Goal: Task Accomplishment & Management: Manage account settings

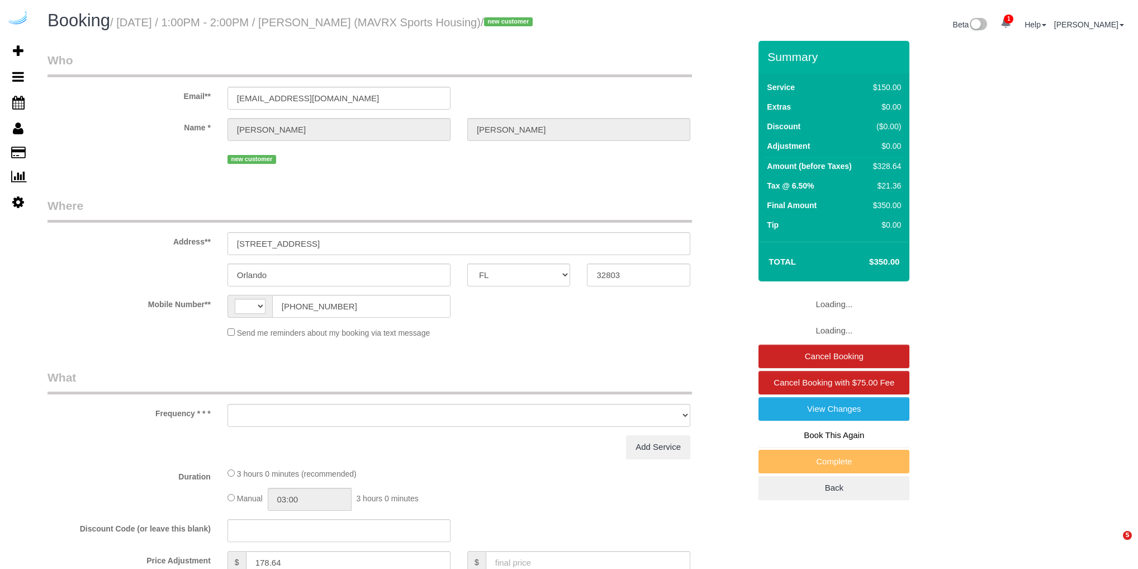
select select "FL"
select select "string:[GEOGRAPHIC_DATA]"
select select "object:1619"
select select "number:9"
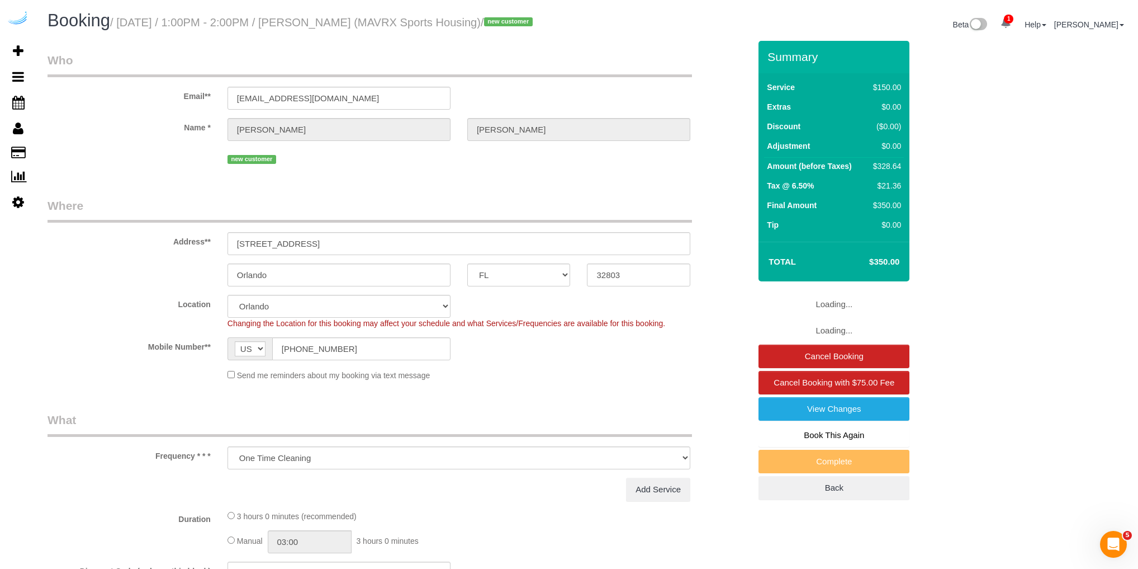
select select "object:1900"
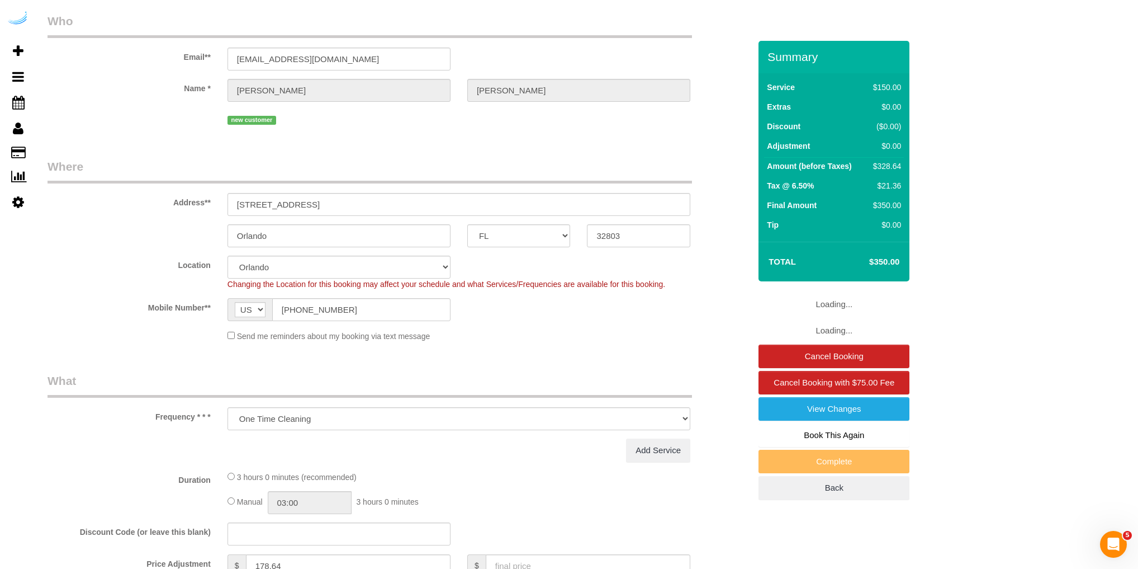
select select "117"
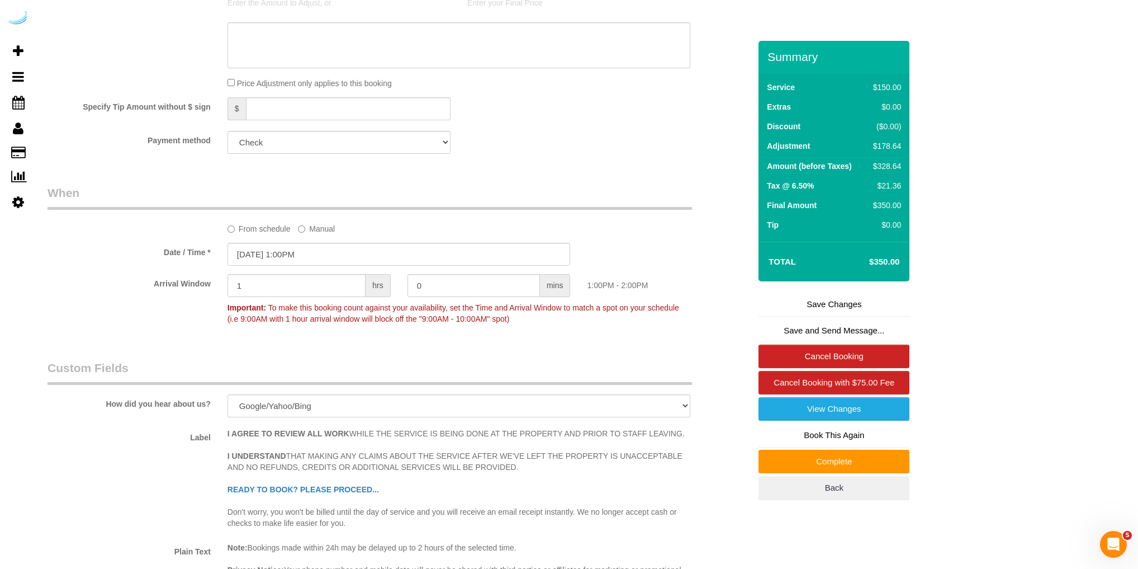
scroll to position [1293, 0]
click at [262, 268] on input "[DATE] 1:00PM" at bounding box center [399, 256] width 343 height 23
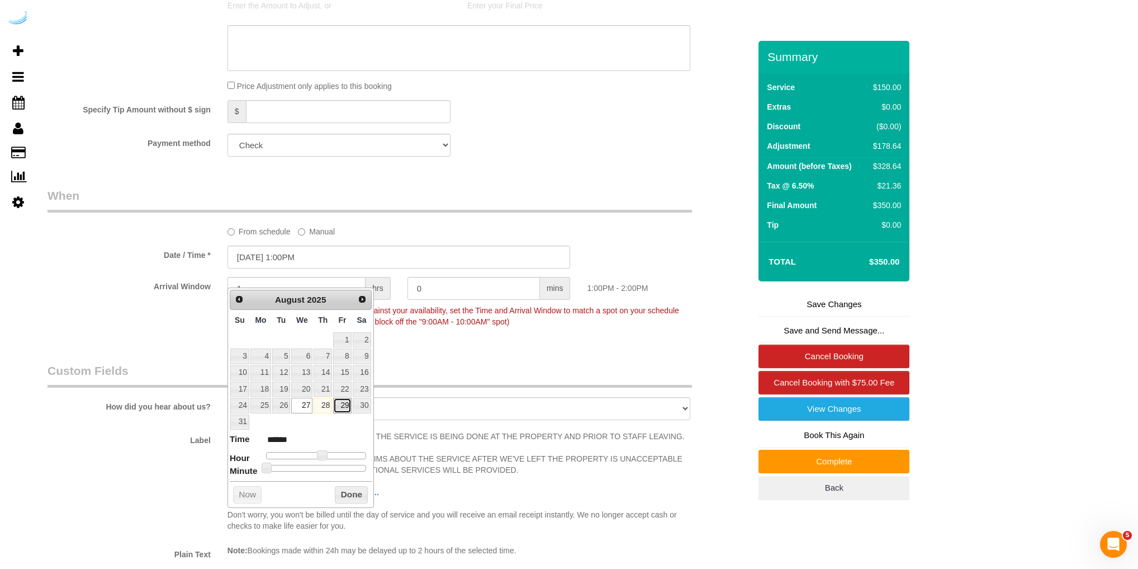
click at [340, 407] on link "29" at bounding box center [342, 405] width 18 height 15
click at [177, 332] on div "Arrival Window 1 hrs 0 mins 1:00PM - 2:00PM Important: To make this booking cou…" at bounding box center [399, 304] width 720 height 55
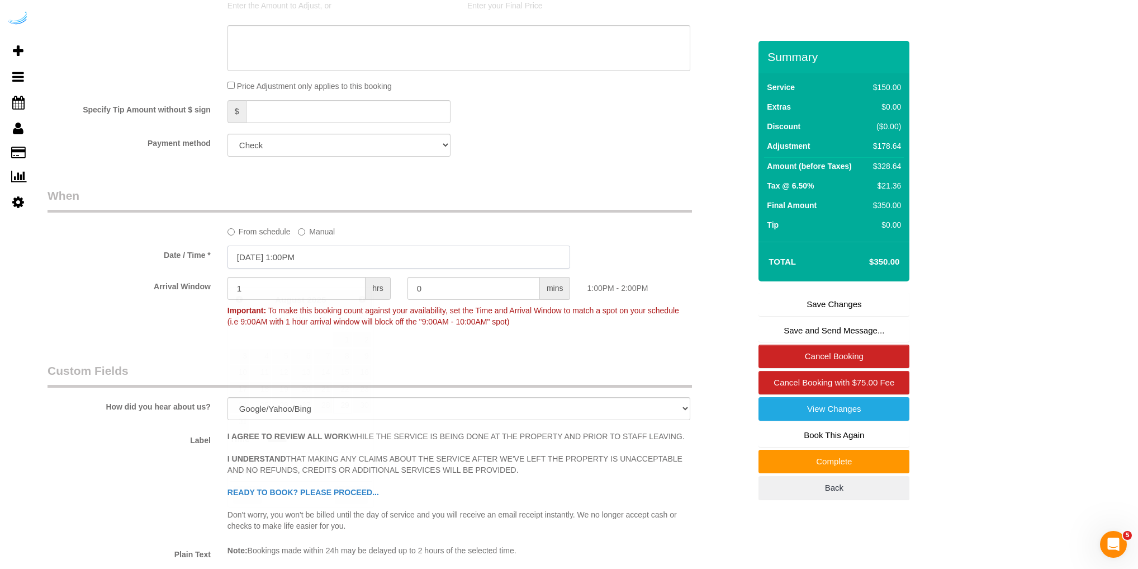
click at [295, 268] on input "[DATE] 1:00PM" at bounding box center [399, 256] width 343 height 23
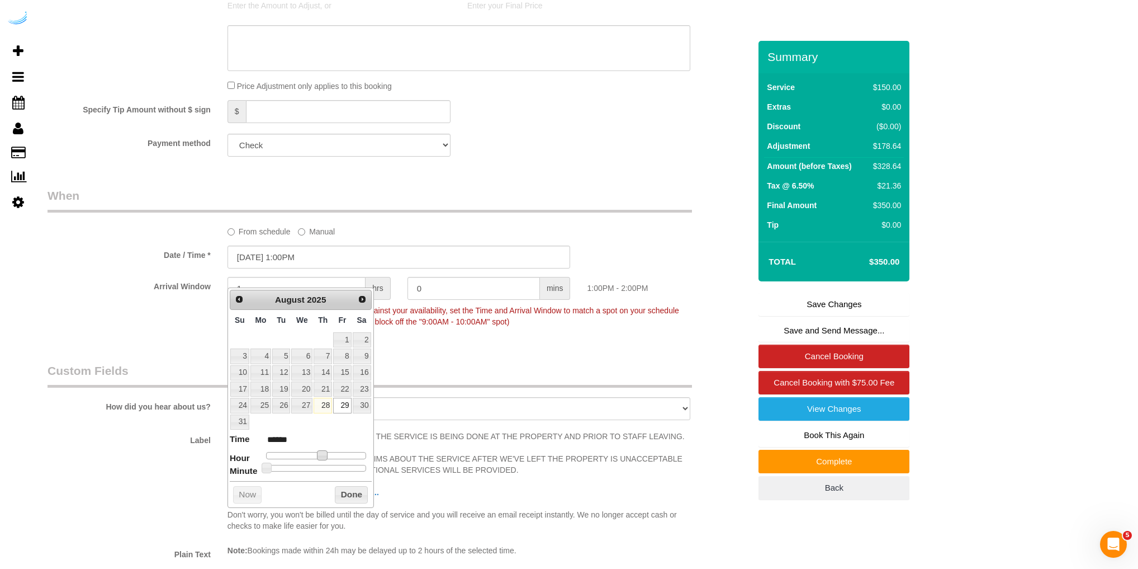
type input "[DATE] 12:00PM"
type input "*******"
type input "[DATE] 11:00AM"
type input "*******"
type input "[DATE] 10:00AM"
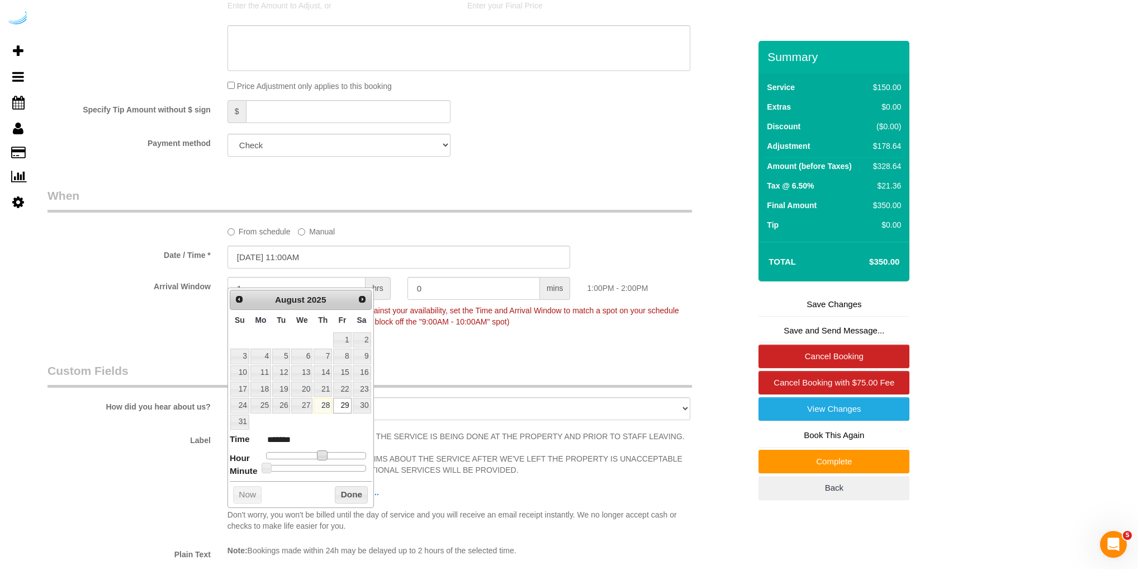
type input "*******"
type input "[DATE] 9:00AM"
type input "******"
drag, startPoint x: 324, startPoint y: 451, endPoint x: 309, endPoint y: 451, distance: 15.1
click at [309, 451] on span at bounding box center [305, 455] width 10 height 10
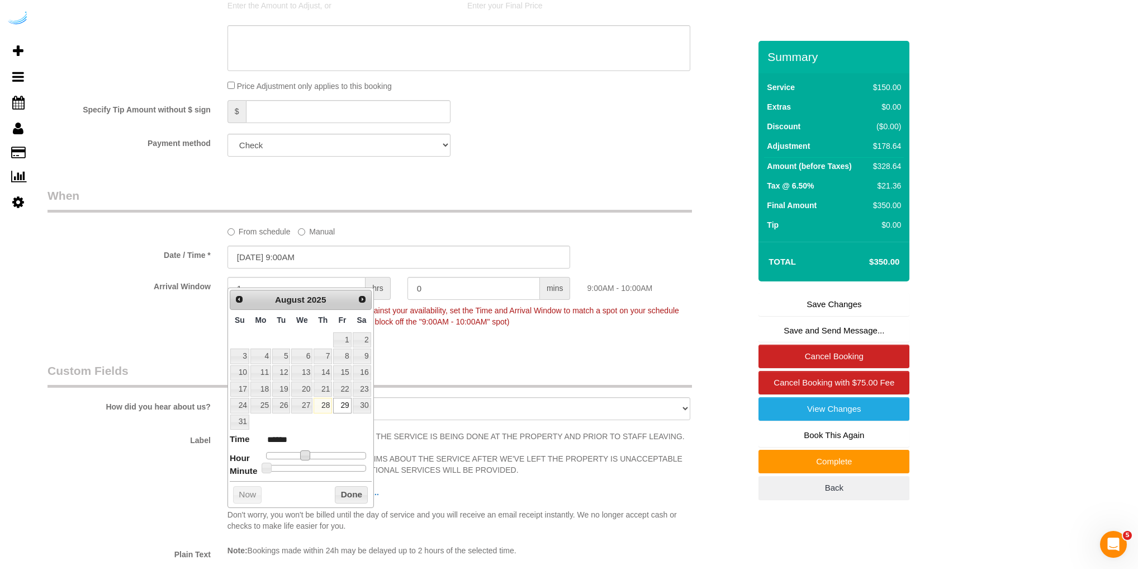
click at [406, 385] on legend "Custom Fields" at bounding box center [370, 374] width 645 height 25
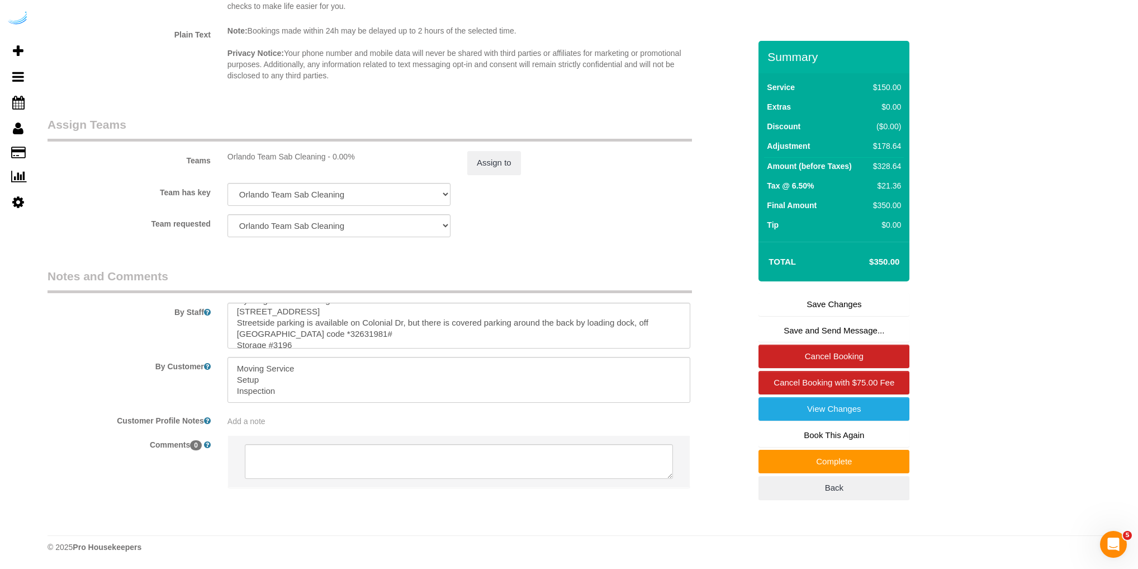
scroll to position [267, 0]
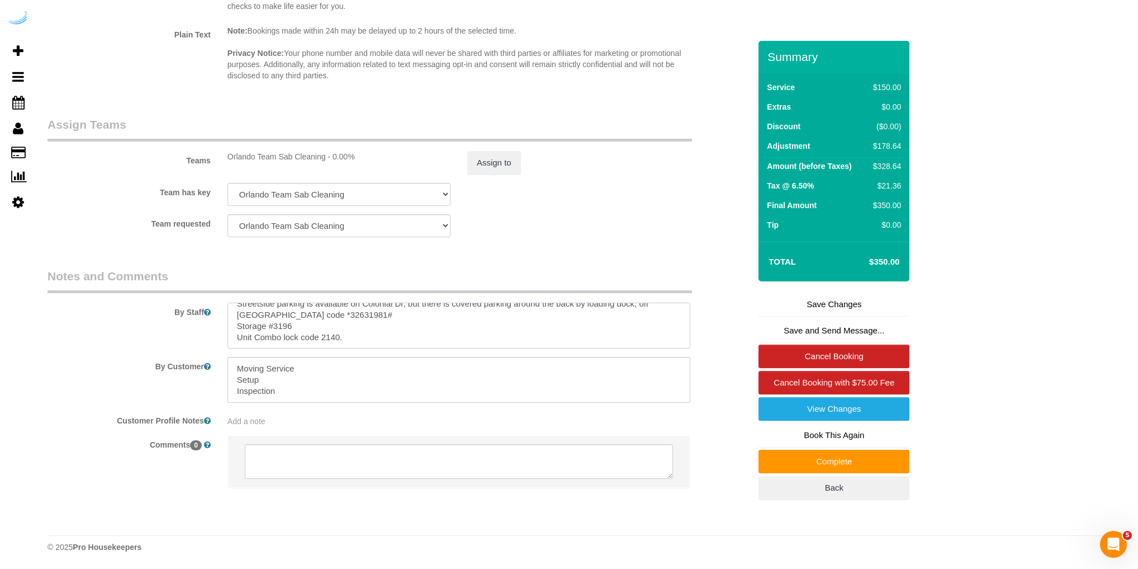
click at [347, 340] on textarea at bounding box center [459, 325] width 463 height 46
click at [664, 225] on div "Team requested Orlando Team Sab Cleaning Houston Team Kaysha Oakland Team [PERS…" at bounding box center [399, 225] width 720 height 23
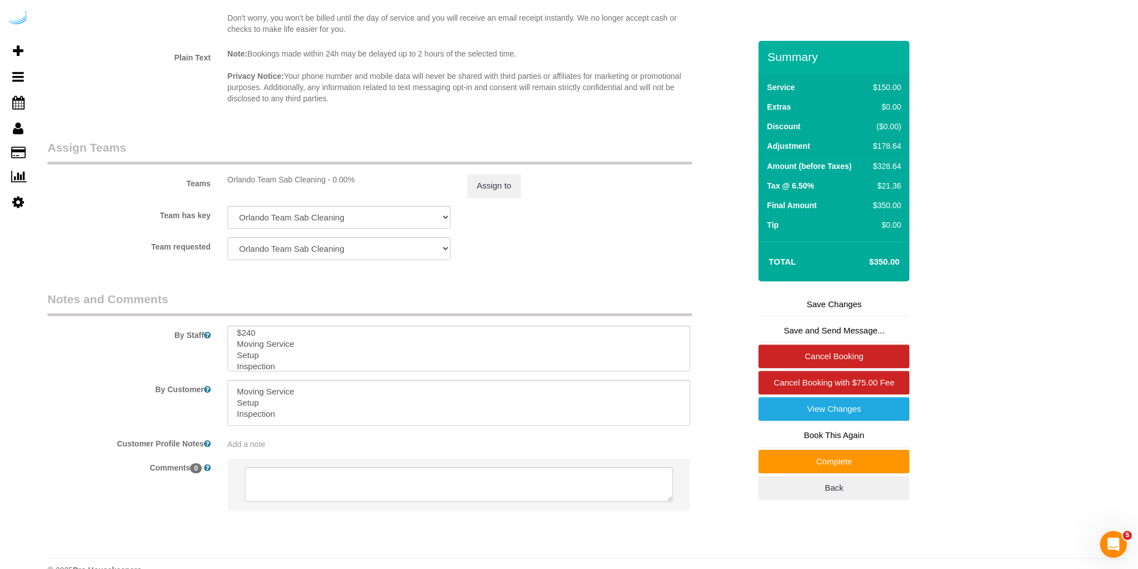
scroll to position [0, 0]
drag, startPoint x: 238, startPoint y: 352, endPoint x: 253, endPoint y: 352, distance: 15.1
click at [253, 352] on textarea at bounding box center [459, 348] width 463 height 46
drag, startPoint x: 240, startPoint y: 366, endPoint x: 306, endPoint y: 366, distance: 66.0
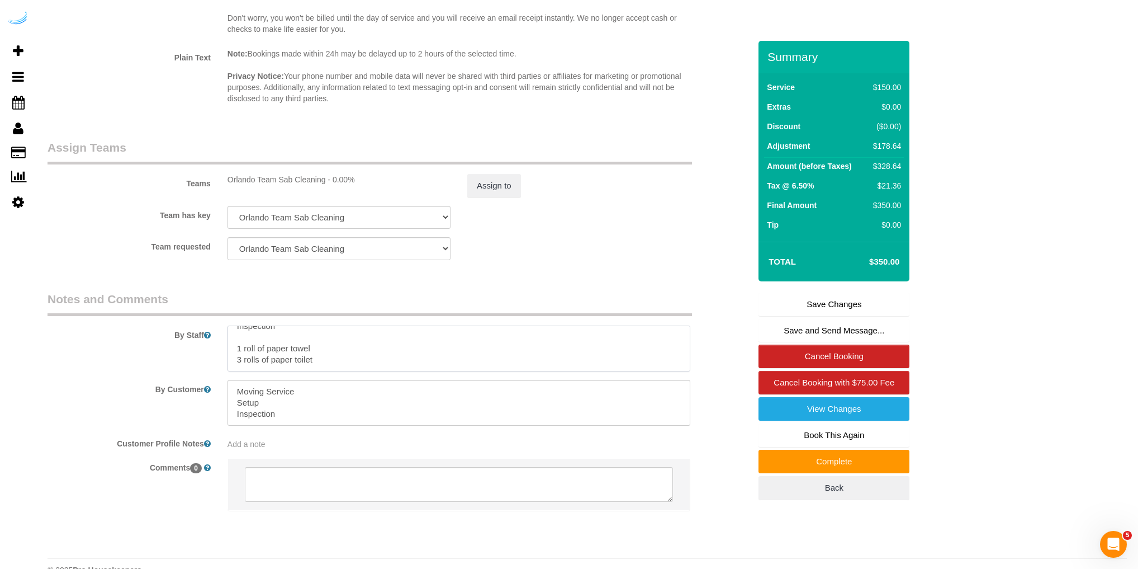
click at [306, 366] on textarea at bounding box center [459, 348] width 463 height 46
drag, startPoint x: 240, startPoint y: 376, endPoint x: 314, endPoint y: 373, distance: 74.4
click at [314, 371] on textarea at bounding box center [459, 348] width 463 height 46
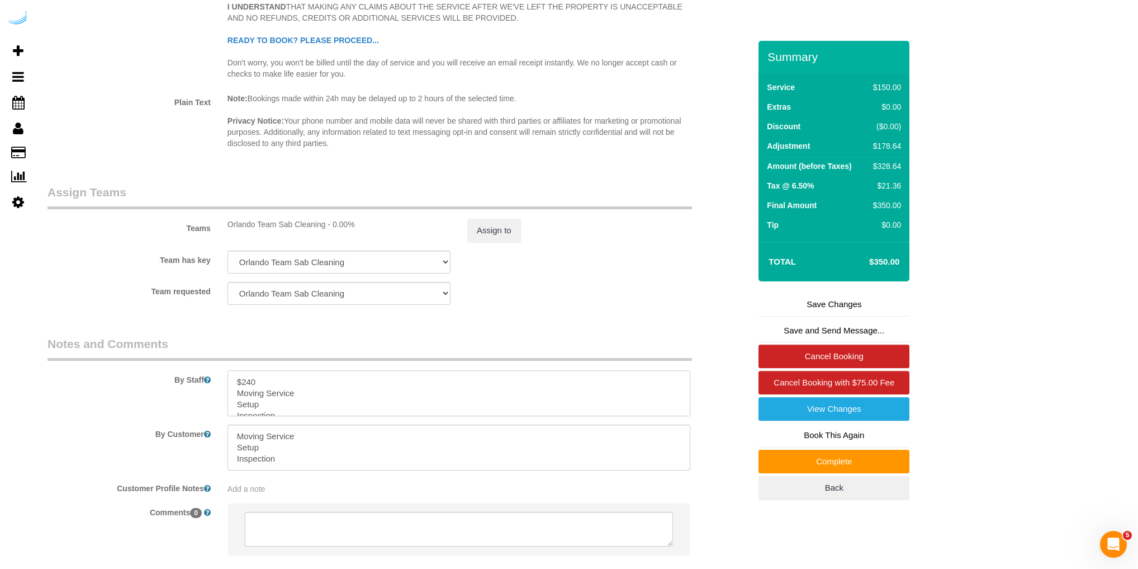
scroll to position [1744, 0]
drag, startPoint x: 237, startPoint y: 399, endPoint x: 259, endPoint y: 402, distance: 23.2
click at [259, 402] on textarea at bounding box center [459, 393] width 463 height 46
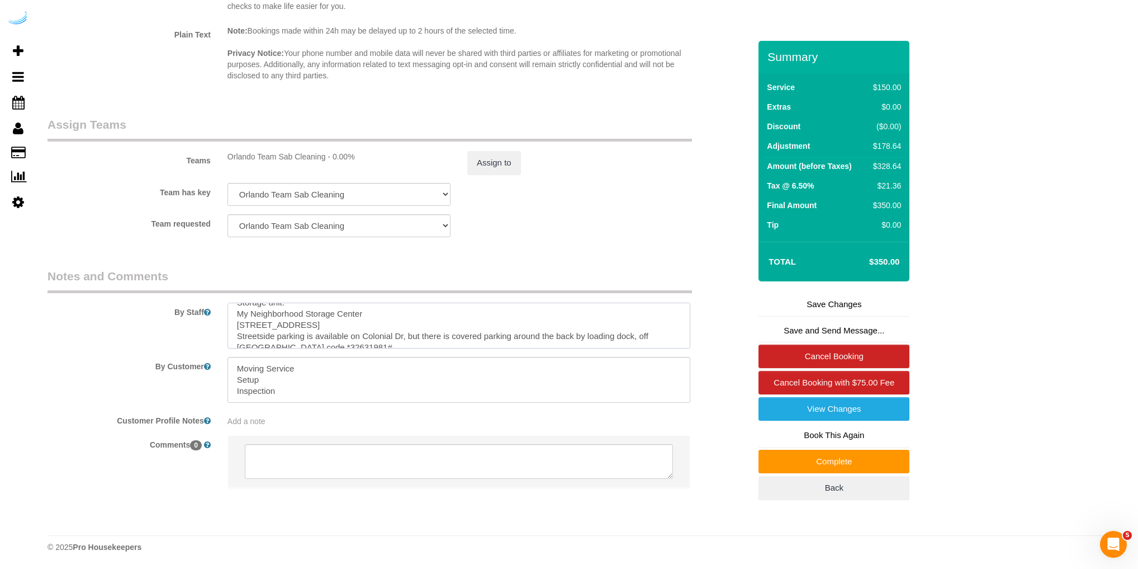
scroll to position [1829, 0]
drag, startPoint x: 237, startPoint y: 369, endPoint x: 294, endPoint y: 365, distance: 57.2
click at [294, 365] on textarea at bounding box center [459, 380] width 463 height 46
click at [298, 369] on textarea at bounding box center [459, 380] width 463 height 46
drag, startPoint x: 233, startPoint y: 380, endPoint x: 262, endPoint y: 378, distance: 29.2
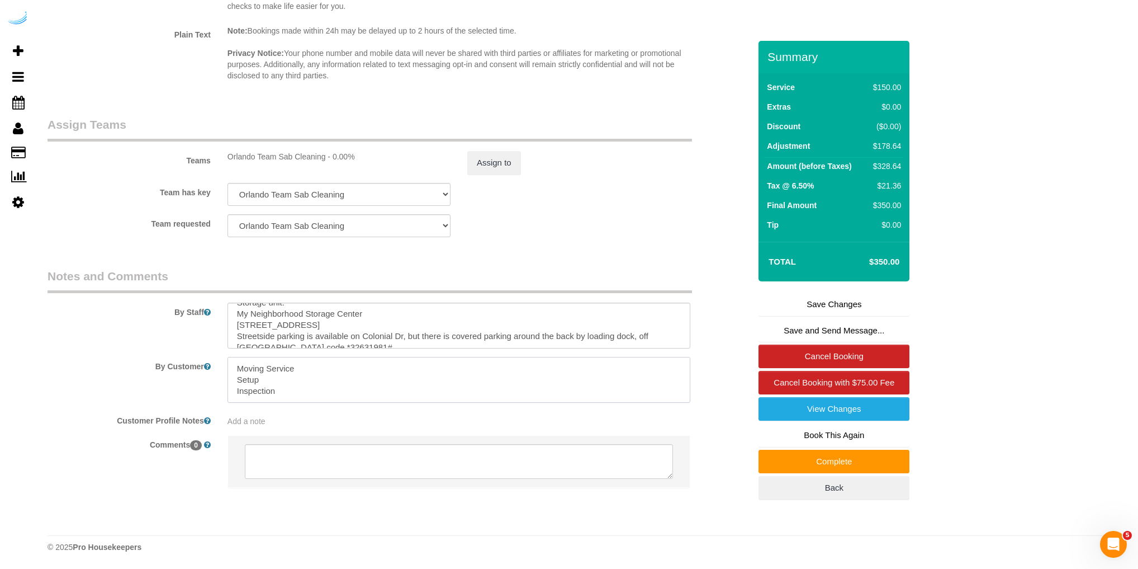
click at [262, 378] on textarea at bounding box center [459, 380] width 463 height 46
drag, startPoint x: 235, startPoint y: 394, endPoint x: 280, endPoint y: 393, distance: 44.7
click at [280, 393] on textarea at bounding box center [459, 380] width 463 height 46
click at [251, 394] on textarea at bounding box center [459, 380] width 463 height 46
click at [276, 392] on textarea at bounding box center [459, 380] width 463 height 46
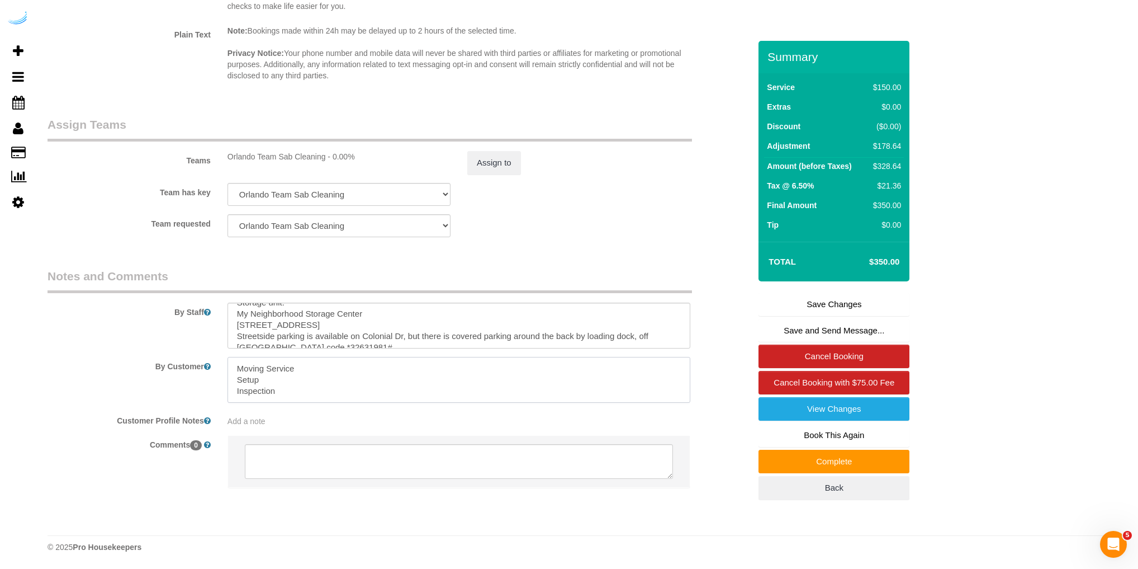
click at [302, 394] on textarea at bounding box center [459, 380] width 463 height 46
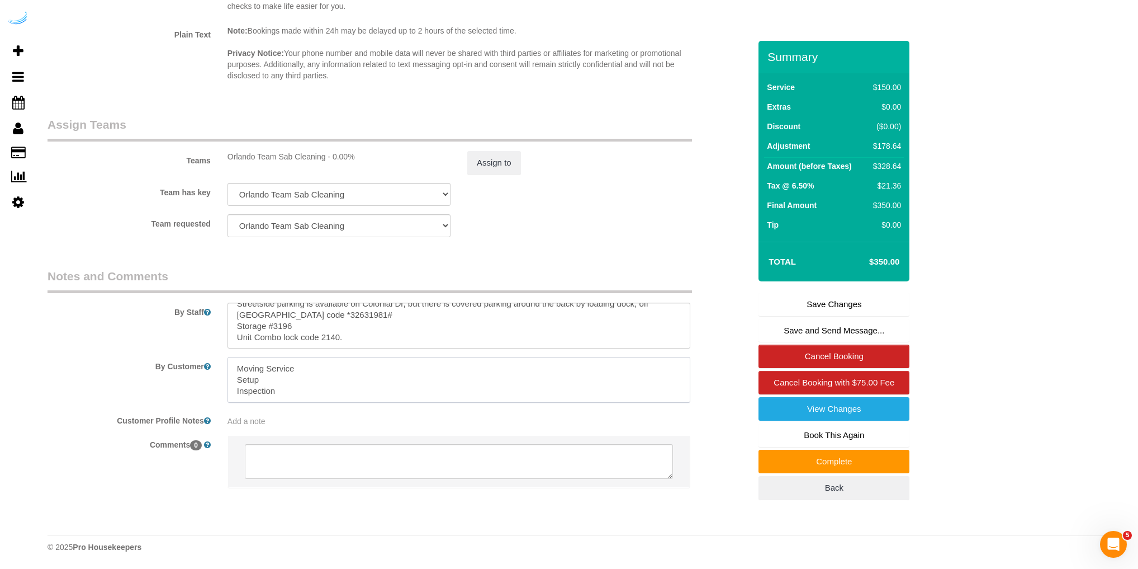
scroll to position [267, 0]
click at [340, 341] on textarea at bounding box center [459, 325] width 463 height 46
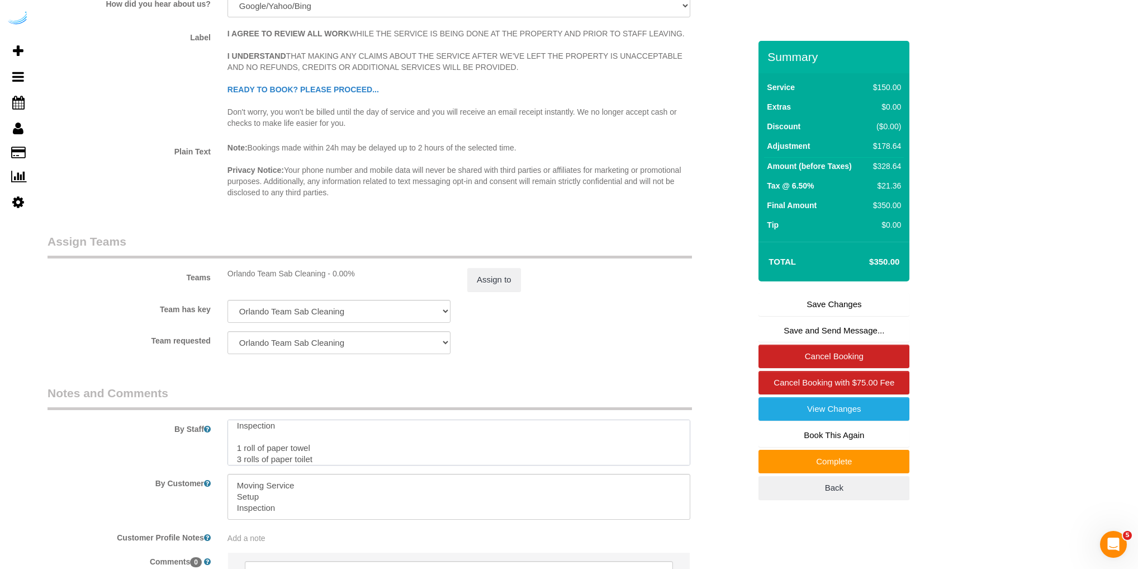
scroll to position [0, 0]
click at [264, 448] on textarea at bounding box center [459, 442] width 463 height 46
click at [239, 456] on textarea at bounding box center [459, 442] width 463 height 46
click at [324, 457] on textarea at bounding box center [459, 442] width 463 height 46
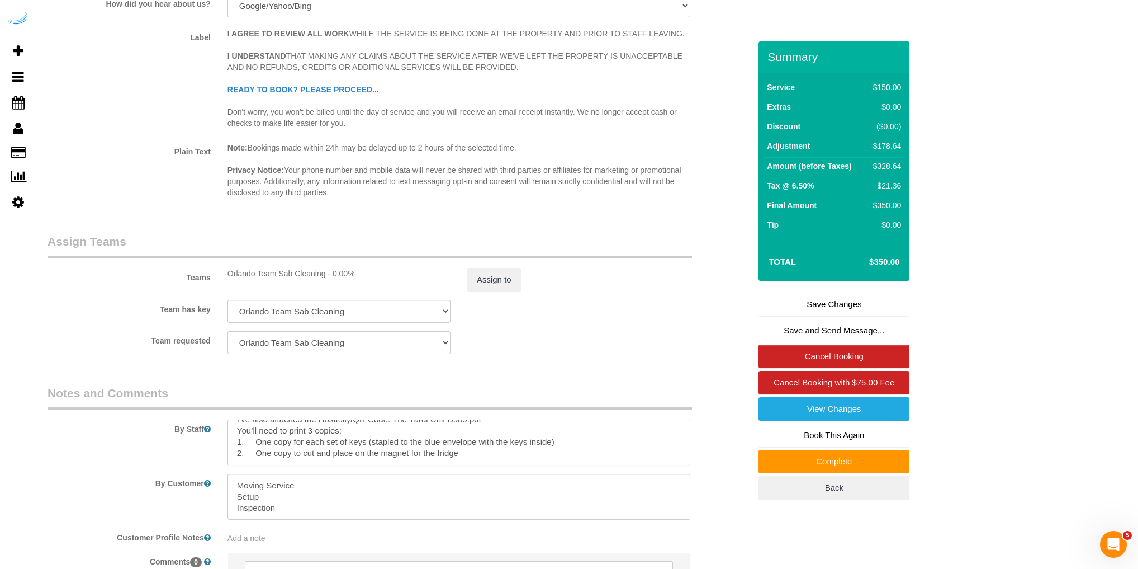
drag, startPoint x: 254, startPoint y: 460, endPoint x: 351, endPoint y: 463, distance: 96.2
click at [351, 463] on textarea at bounding box center [459, 442] width 463 height 46
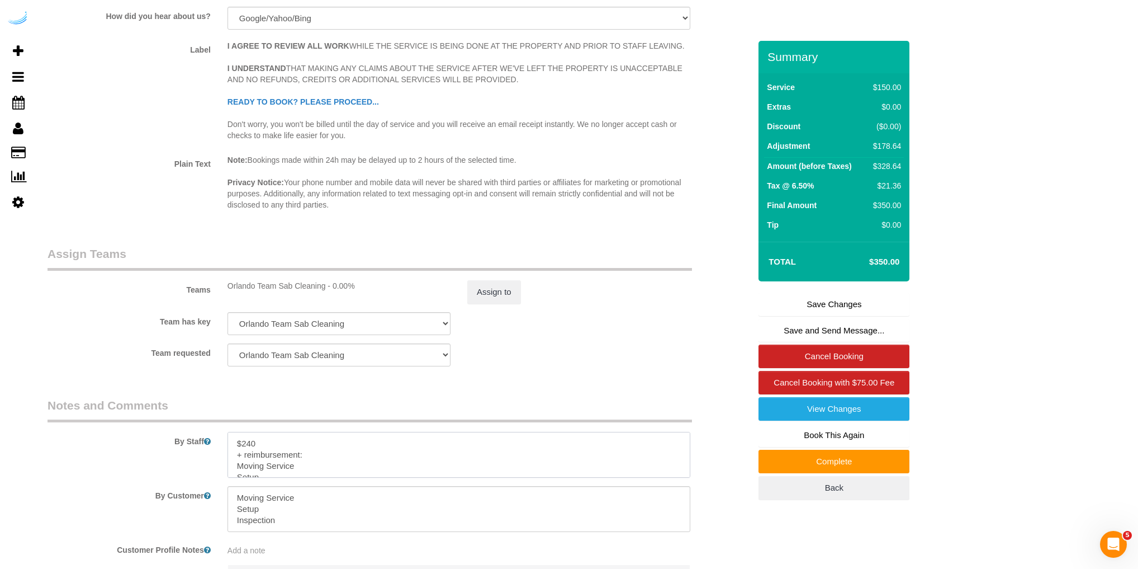
scroll to position [1695, 0]
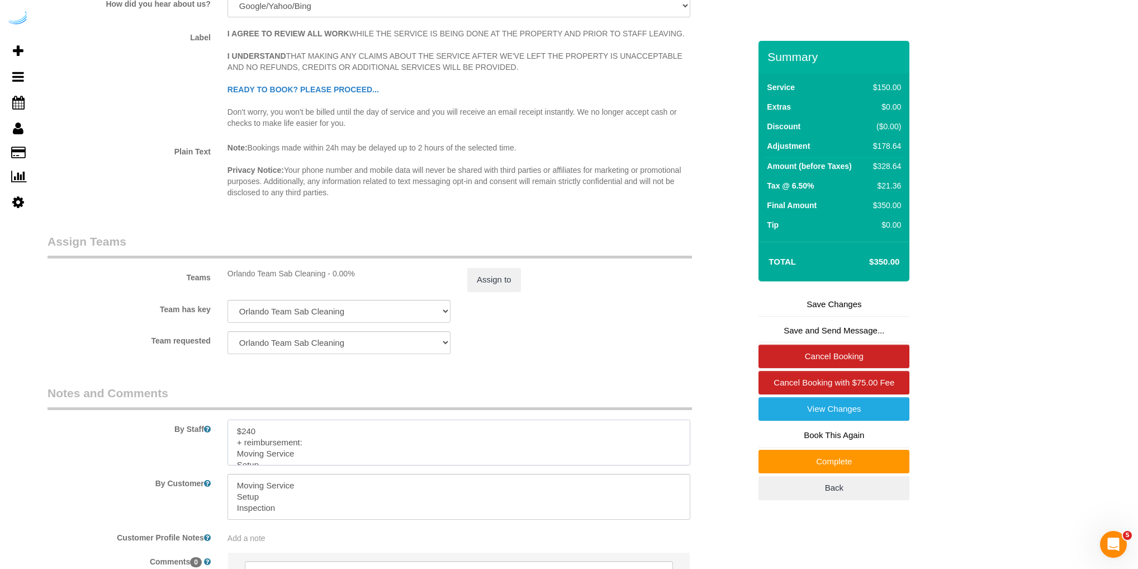
click at [311, 459] on textarea at bounding box center [459, 442] width 463 height 46
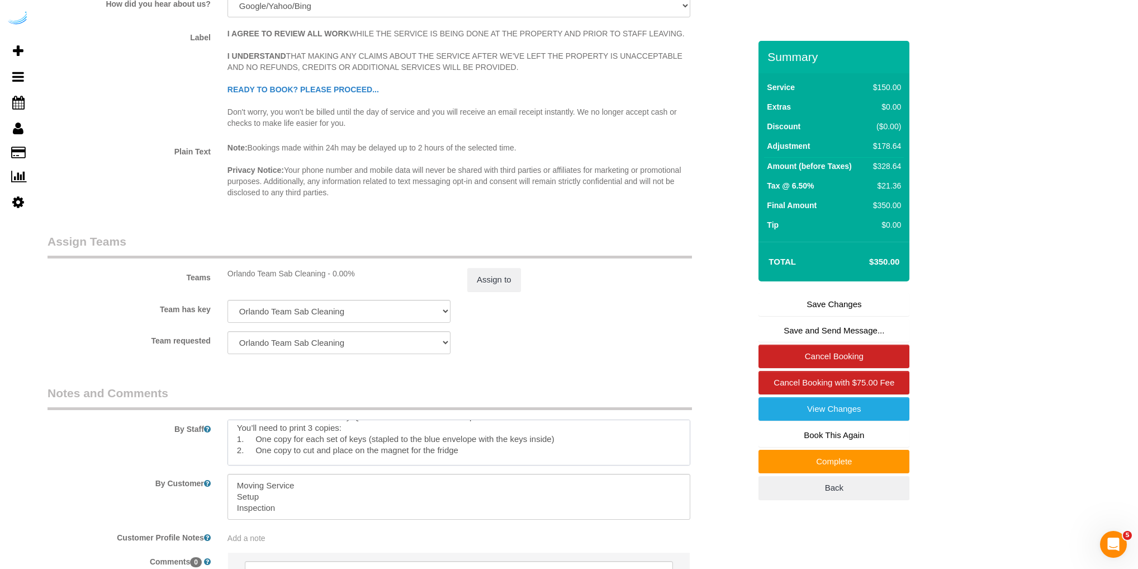
scroll to position [278, 0]
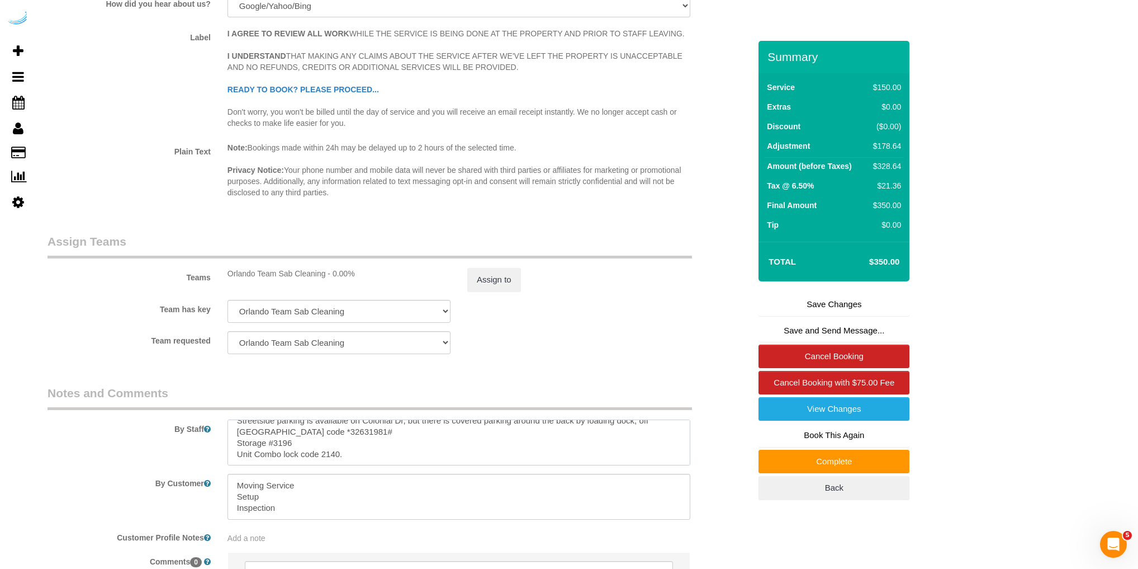
drag, startPoint x: 235, startPoint y: 466, endPoint x: 308, endPoint y: 453, distance: 74.4
click at [308, 453] on textarea at bounding box center [459, 442] width 463 height 46
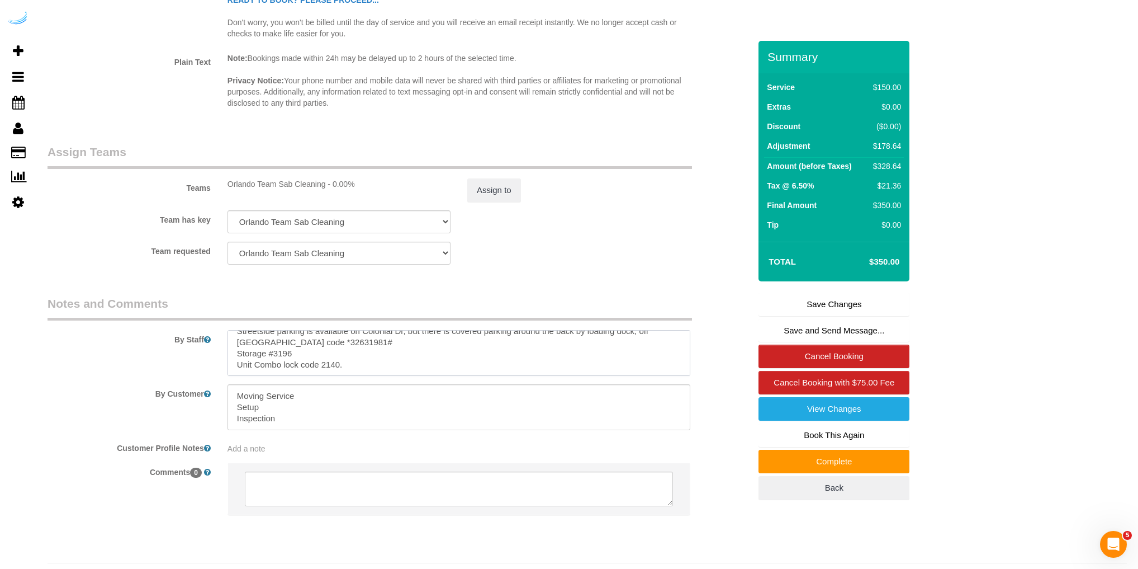
drag, startPoint x: 234, startPoint y: 356, endPoint x: 414, endPoint y: 453, distance: 205.4
click at [414, 453] on sui-booking-comments "By Staff By Customer Customer Profile Notes Add a note Comments 0" at bounding box center [399, 410] width 703 height 231
paste textarea "Reimbursement: 1 roll of paper towel 3 rolls of paper toilet Snack kits (ask) K…"
click at [267, 373] on textarea at bounding box center [459, 353] width 463 height 46
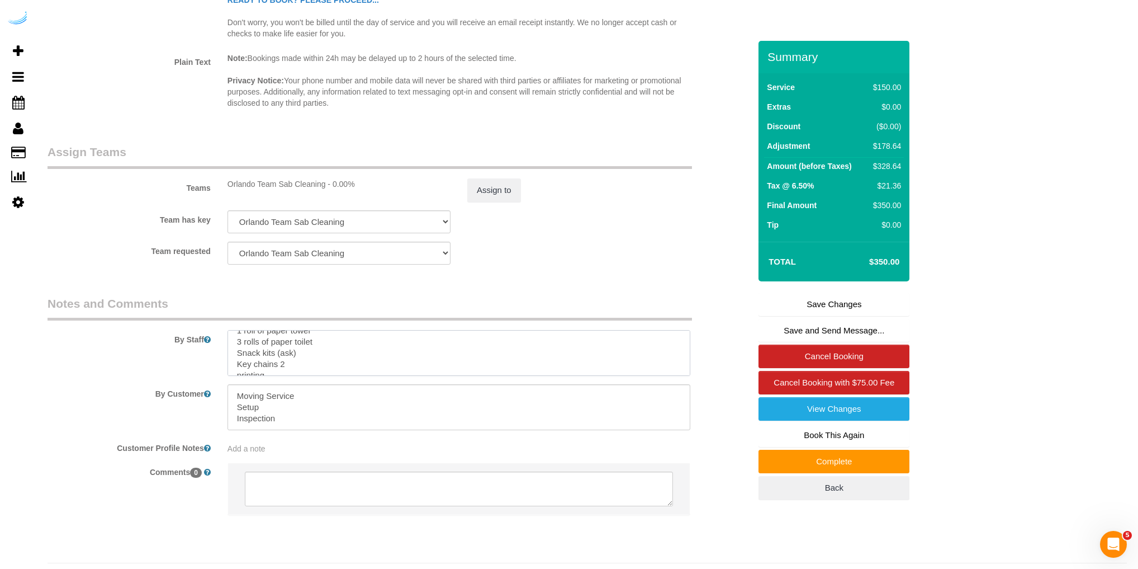
scroll to position [0, 0]
drag, startPoint x: 431, startPoint y: 367, endPoint x: 223, endPoint y: 367, distance: 208.6
click at [223, 367] on div at bounding box center [459, 353] width 480 height 46
click at [441, 348] on textarea at bounding box center [459, 353] width 463 height 46
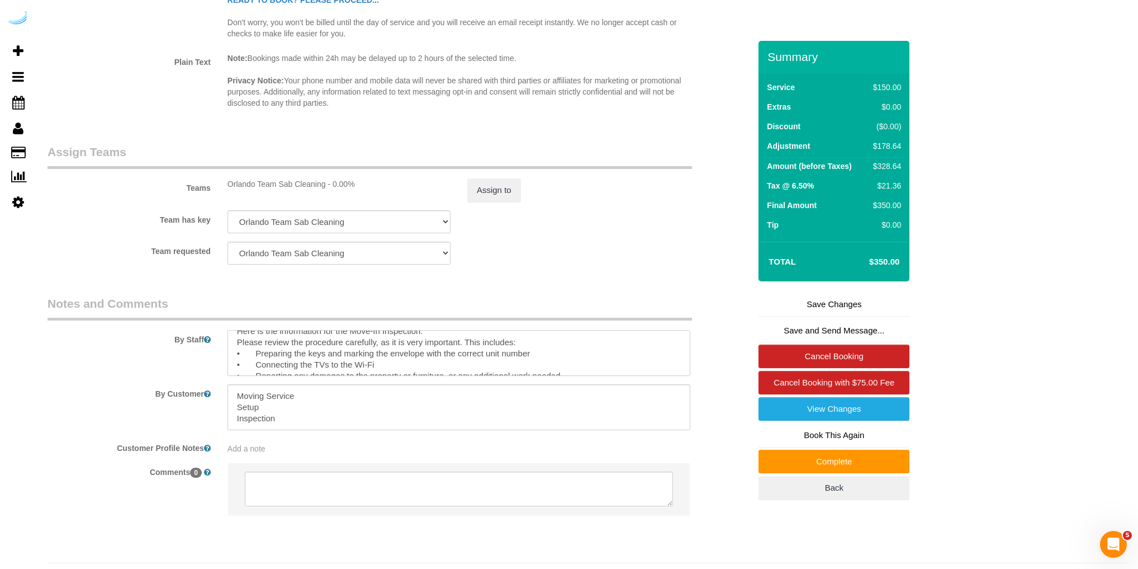
scroll to position [139, 0]
click at [470, 376] on textarea at bounding box center [459, 353] width 463 height 46
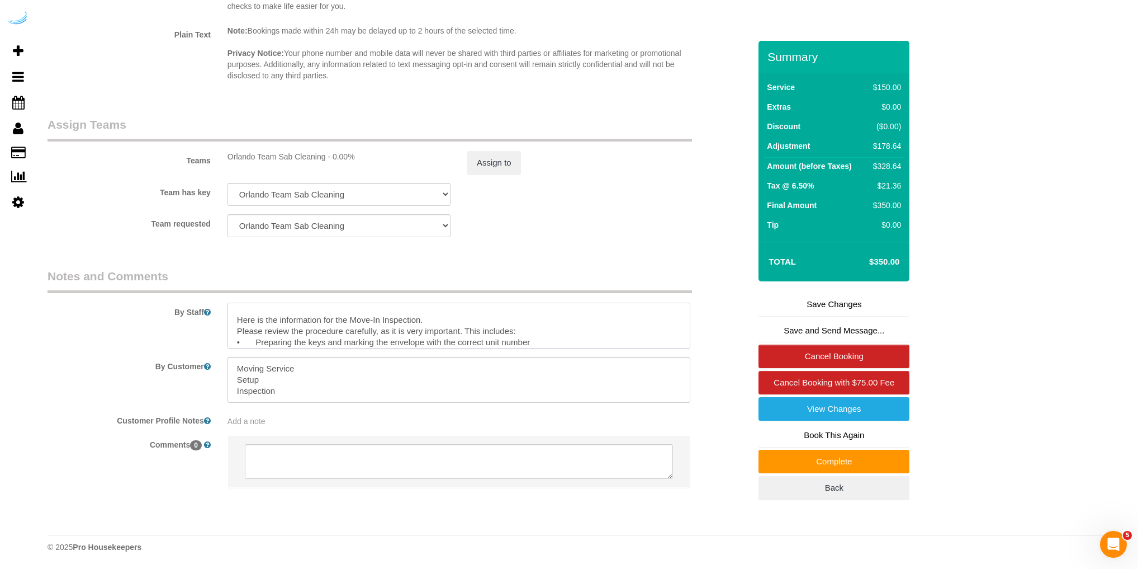
scroll to position [1829, 0]
type textarea "$240 + Reimbursement: 1 roll of paper towel 3 rolls of paper toilet Snack kits …"
click at [822, 316] on link "Save Changes" at bounding box center [834, 303] width 151 height 23
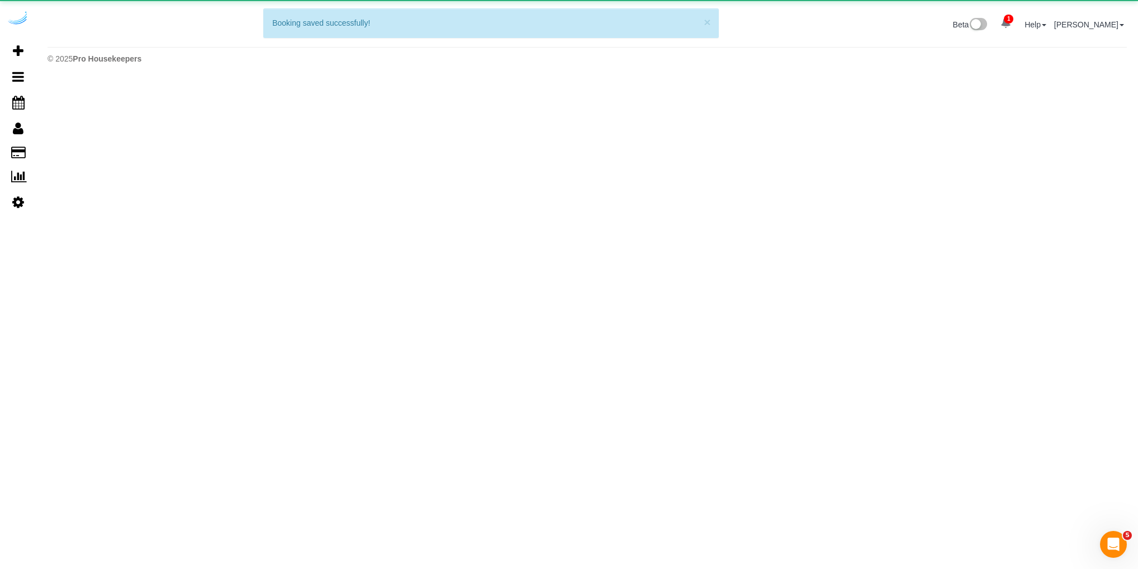
scroll to position [0, 0]
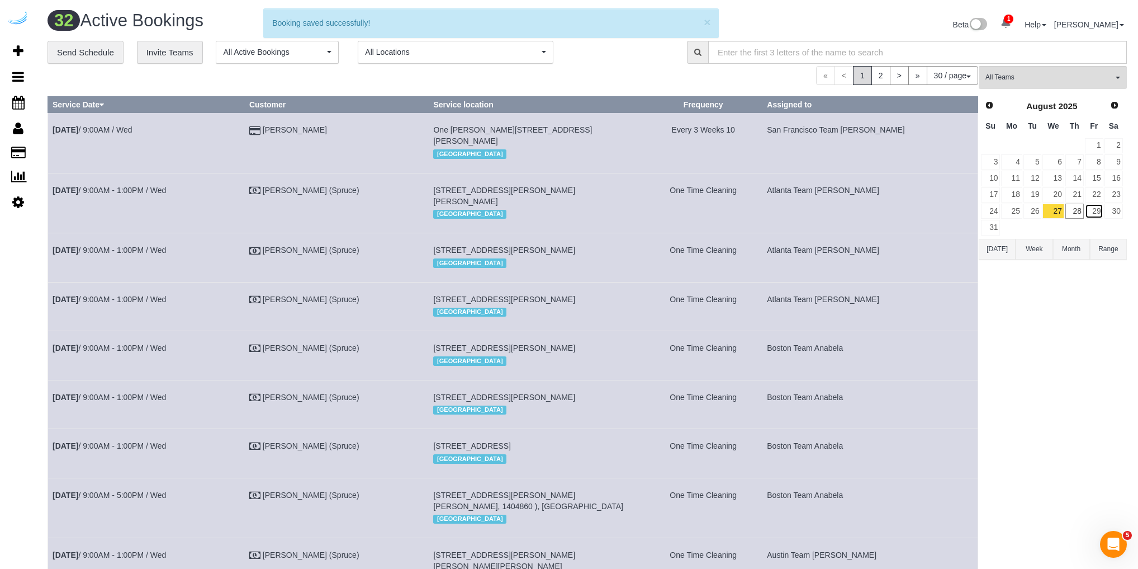
click at [1095, 211] on link "29" at bounding box center [1094, 211] width 18 height 15
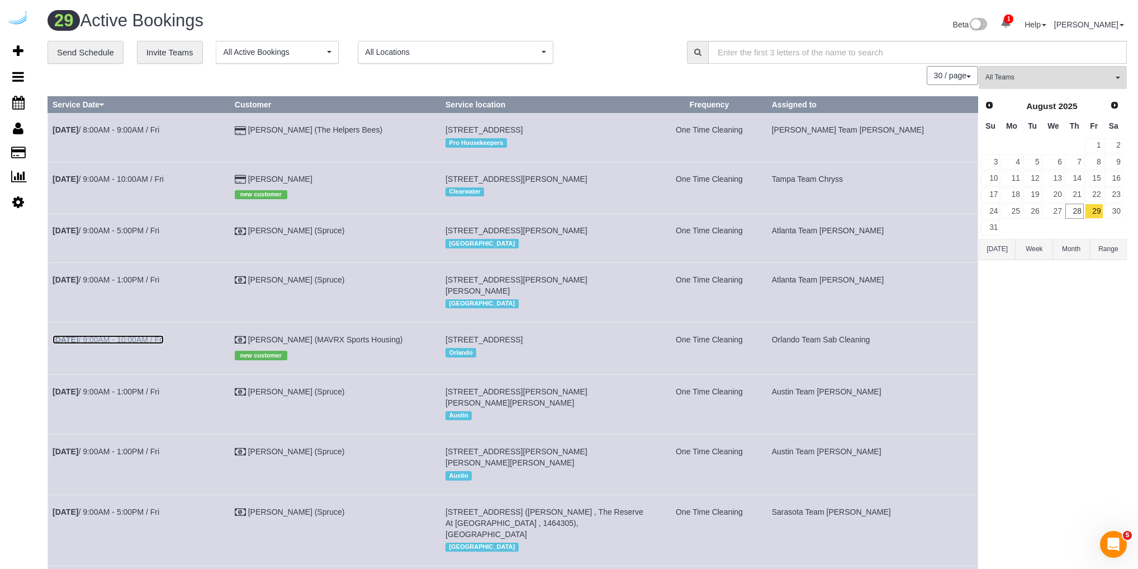
click at [141, 344] on link "[DATE] 9:00AM - 10:00AM / Fri" at bounding box center [108, 339] width 111 height 9
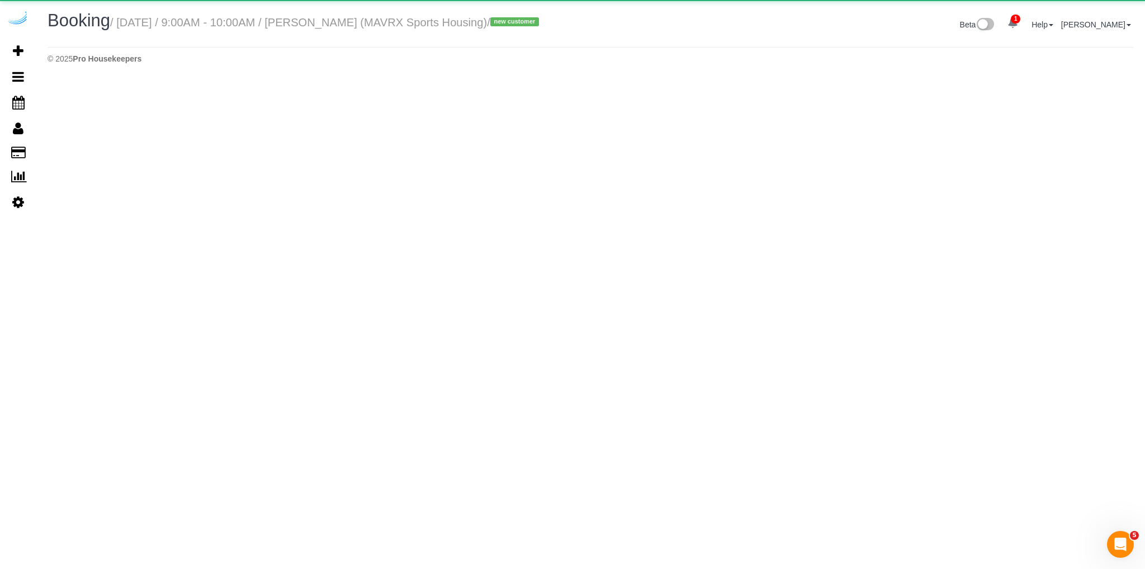
select select "FL"
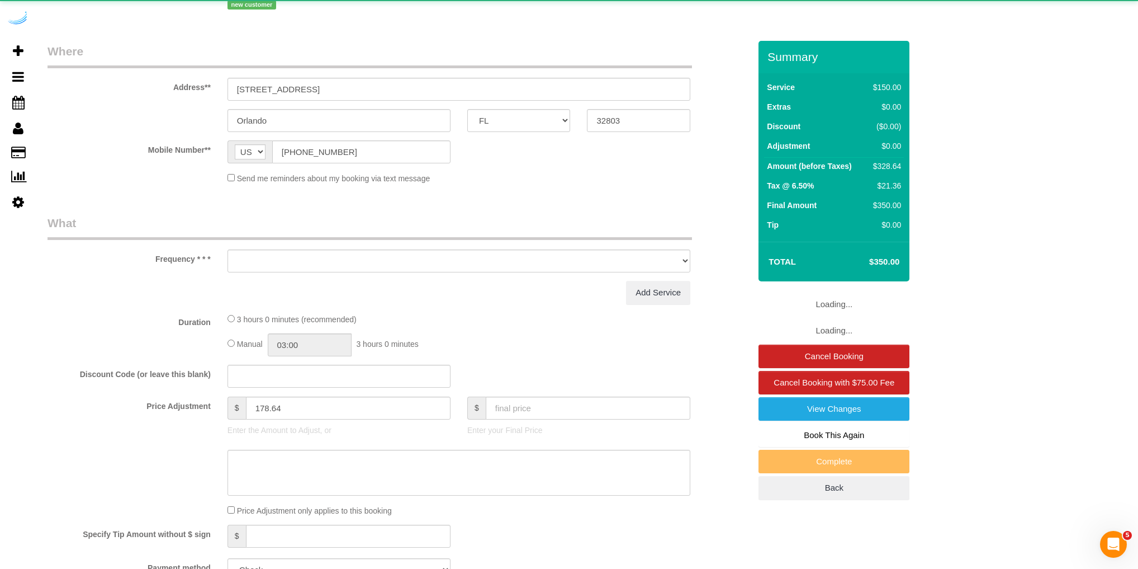
select select "object:3316"
select select "number:9"
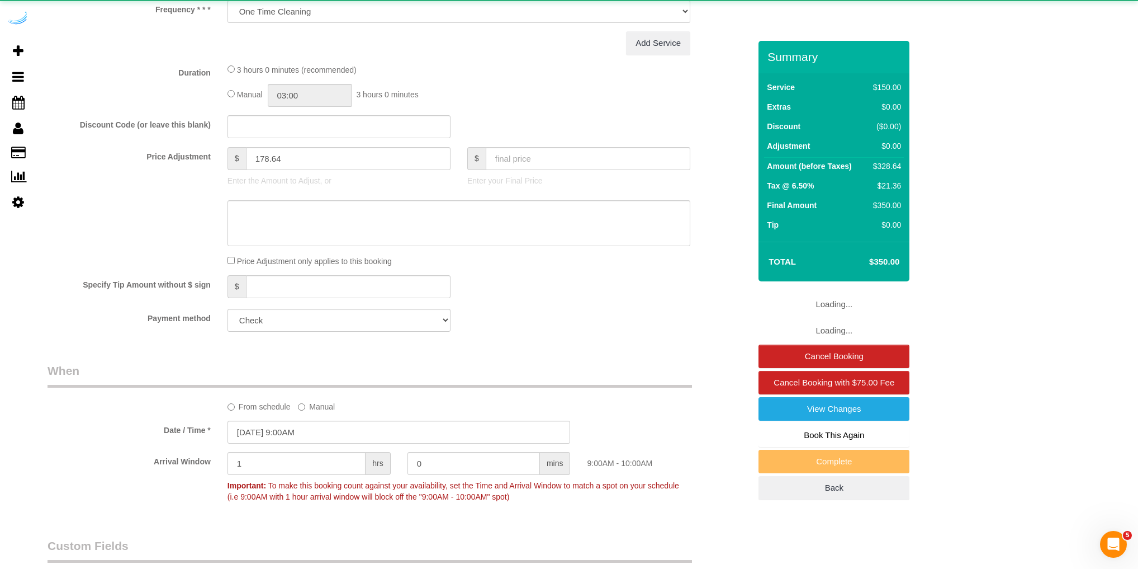
select select "object:3597"
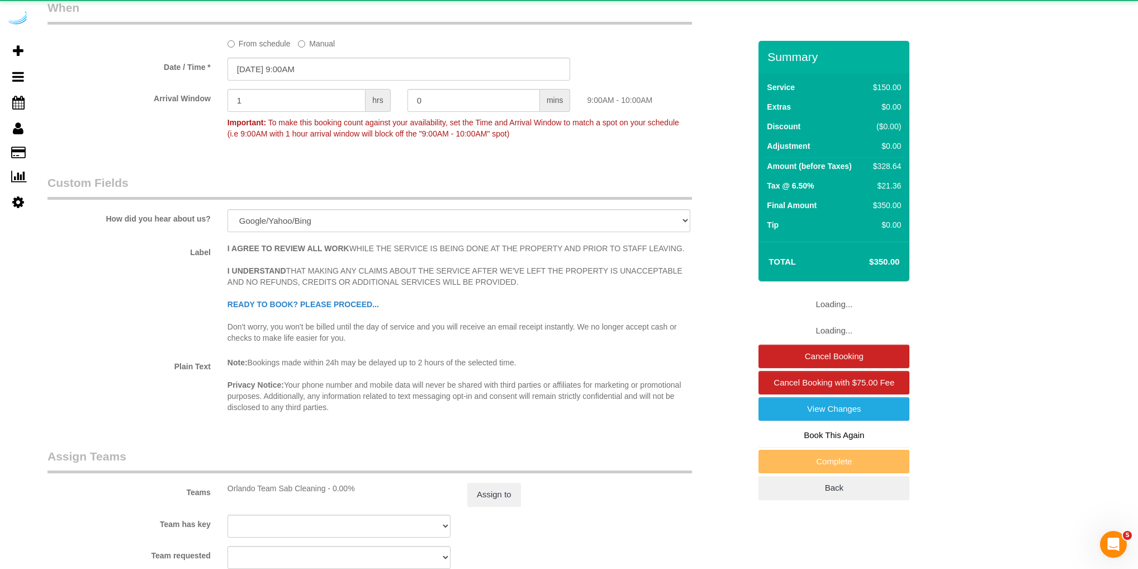
select select "117"
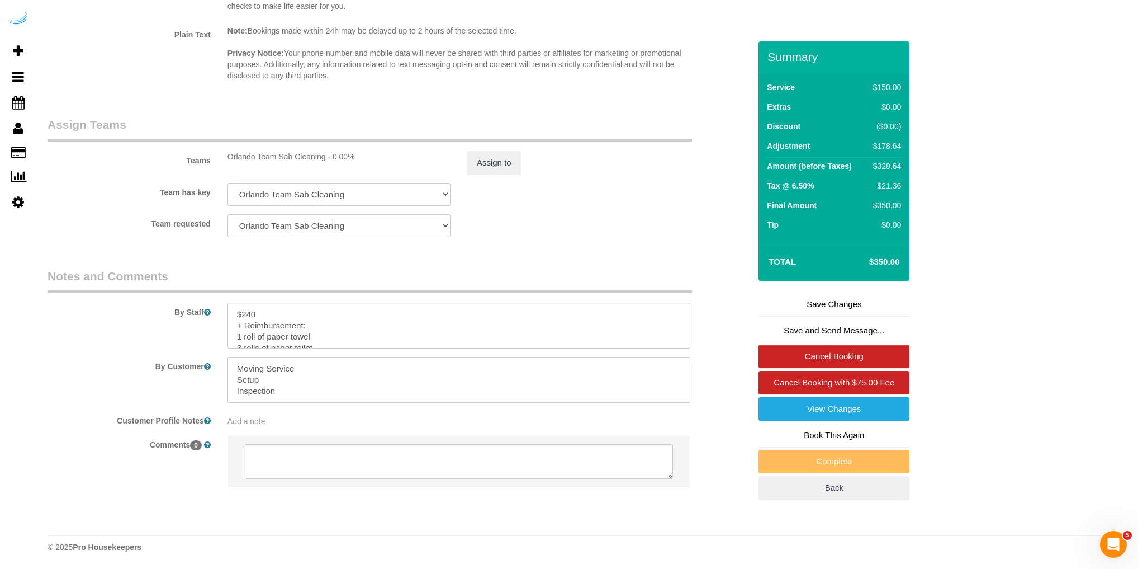
click at [526, 280] on legend "Notes and Comments" at bounding box center [370, 280] width 645 height 25
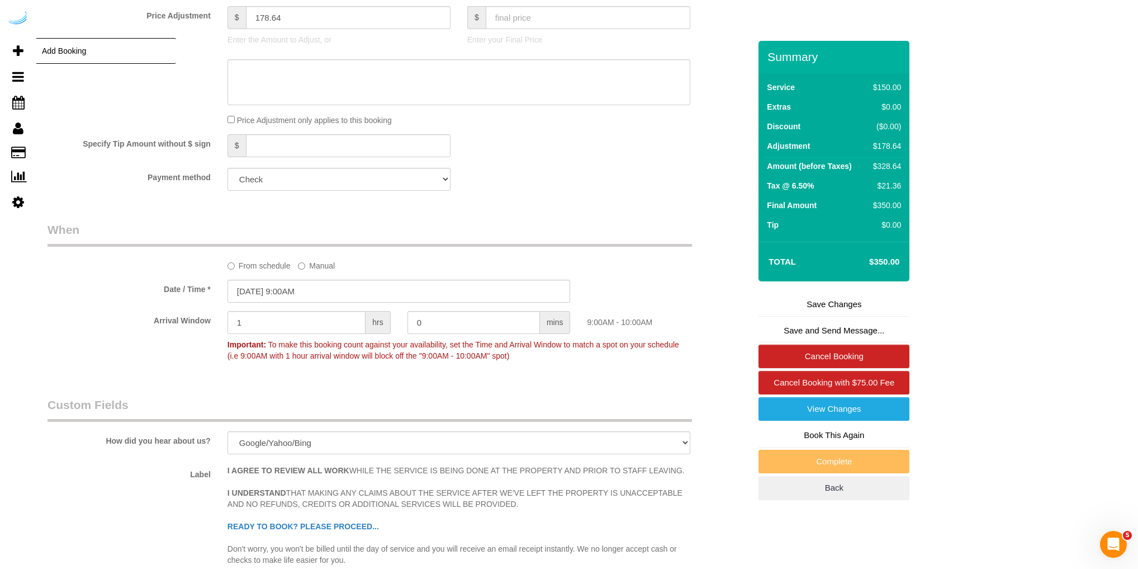
scroll to position [1248, 0]
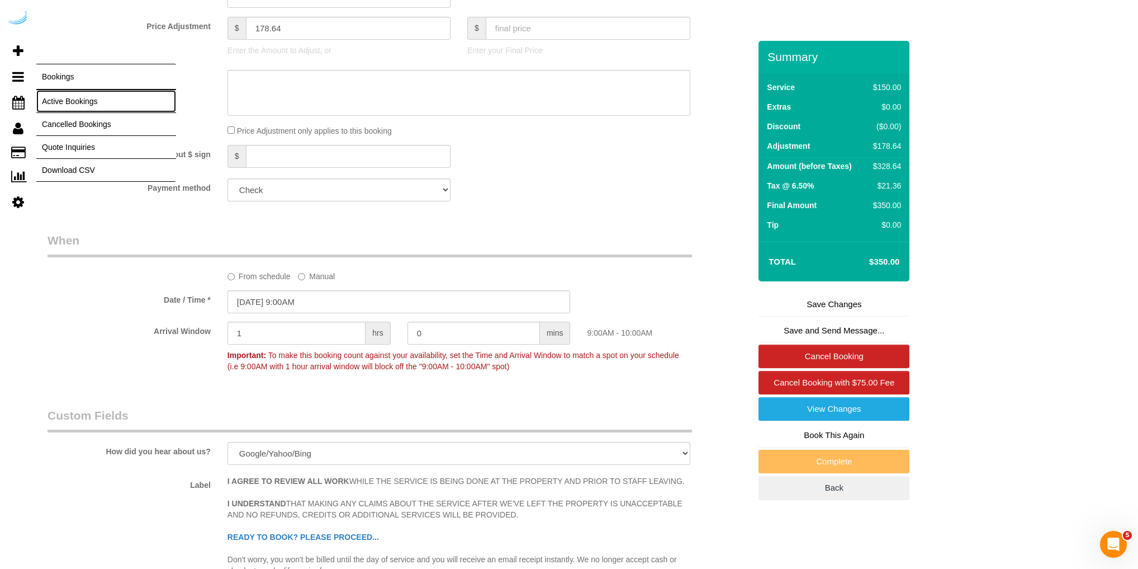
click at [60, 101] on link "Active Bookings" at bounding box center [106, 101] width 140 height 22
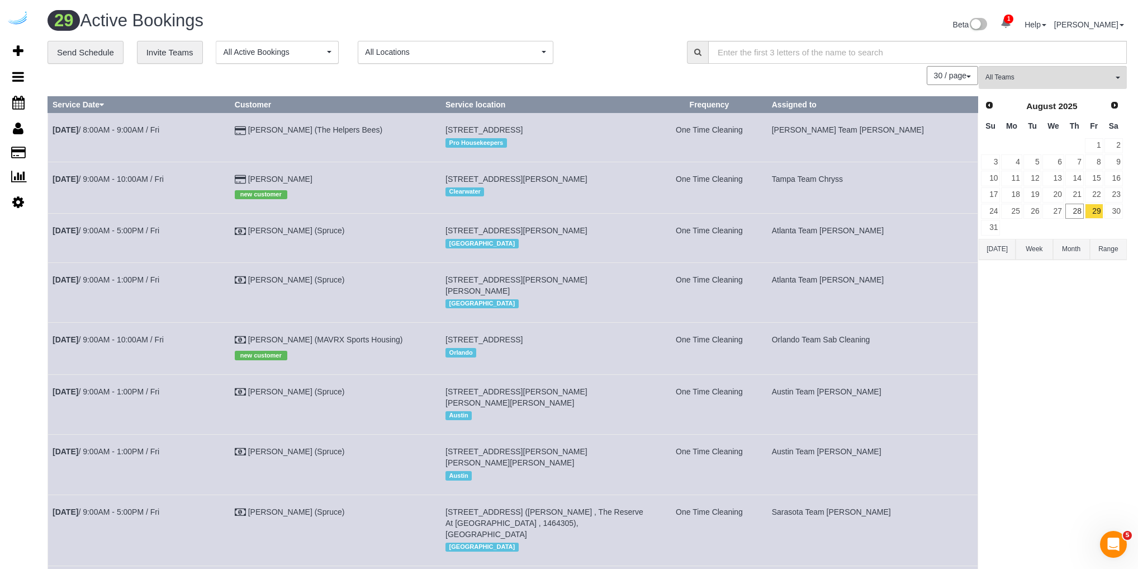
click at [245, 79] on div "30 / page 10 / page 20 / page 30 / page 40 / page 50 / page 100 / page" at bounding box center [513, 75] width 931 height 19
click at [322, 344] on link "[PERSON_NAME] (MAVRX Sports Housing)" at bounding box center [325, 339] width 155 height 9
click at [141, 344] on link "[DATE] 9:00AM - 10:00AM / Fri" at bounding box center [108, 339] width 111 height 9
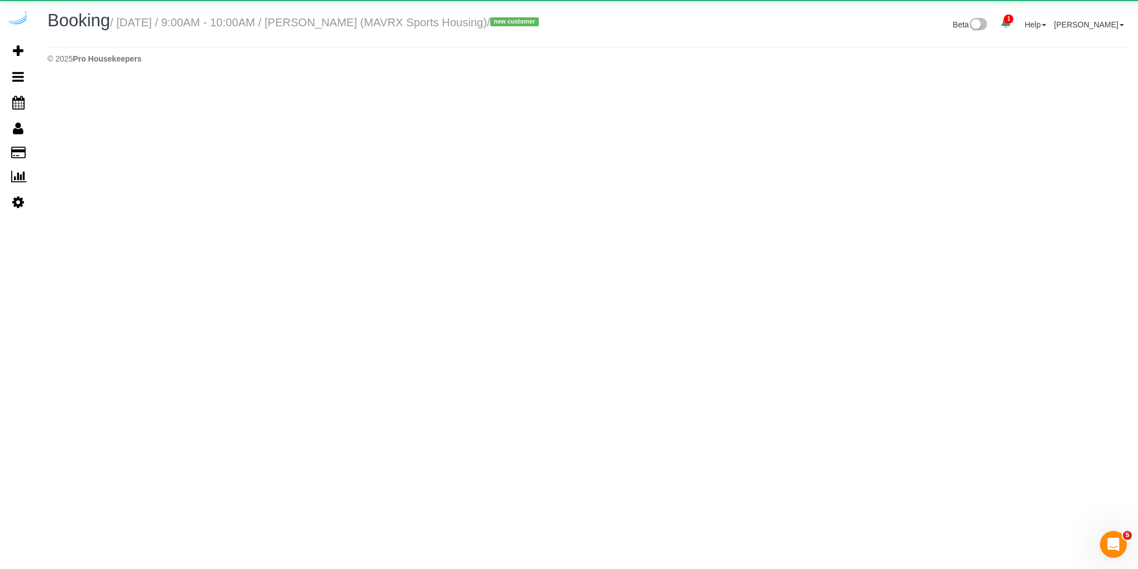
select select "FL"
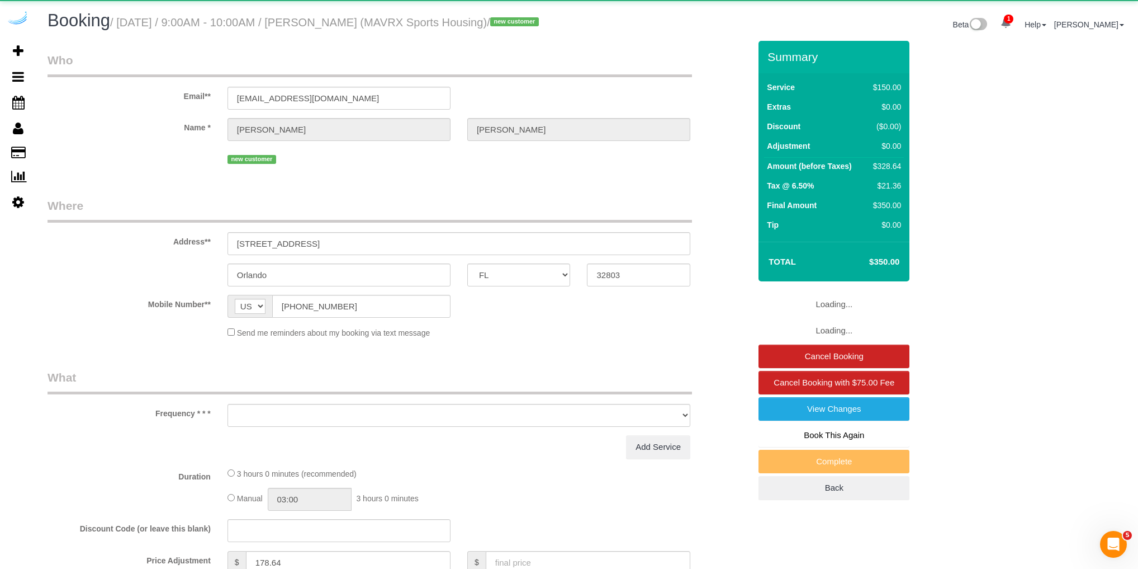
select select "object:5590"
select select "117"
select select "number:9"
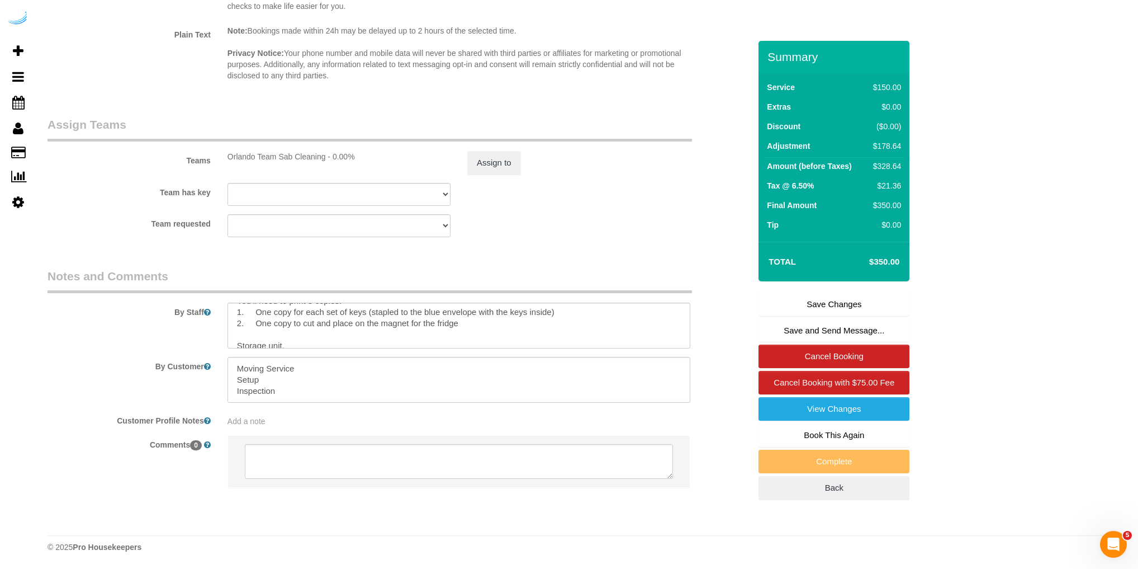
scroll to position [234, 0]
click at [465, 324] on textarea at bounding box center [459, 325] width 463 height 46
click at [242, 339] on textarea at bounding box center [459, 325] width 463 height 46
paste textarea "The keys need to be dropped off to the player at the [GEOGRAPHIC_DATA]. The pla…"
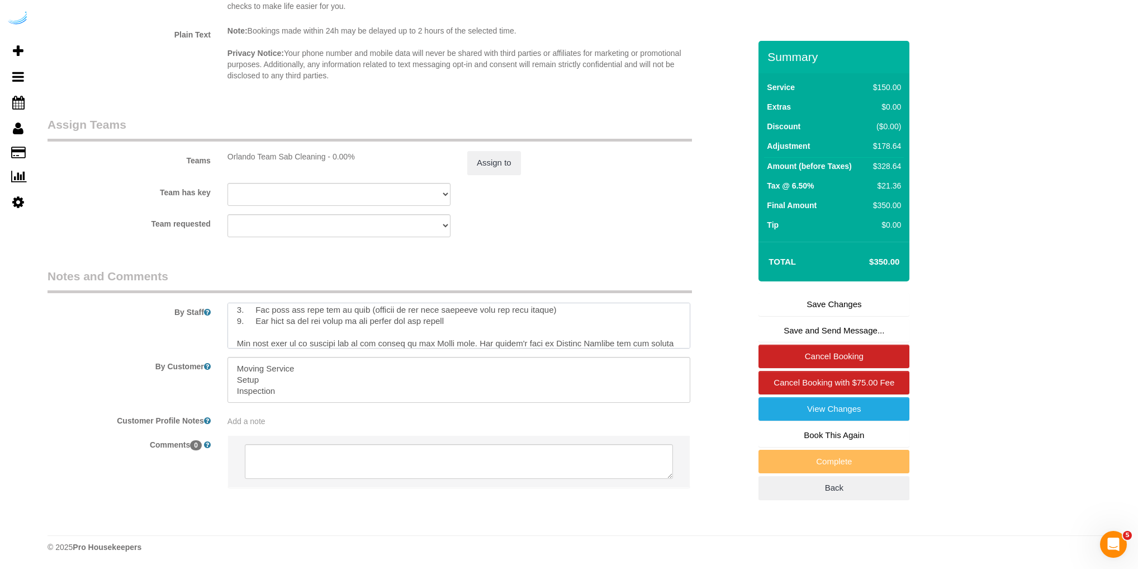
scroll to position [272, 0]
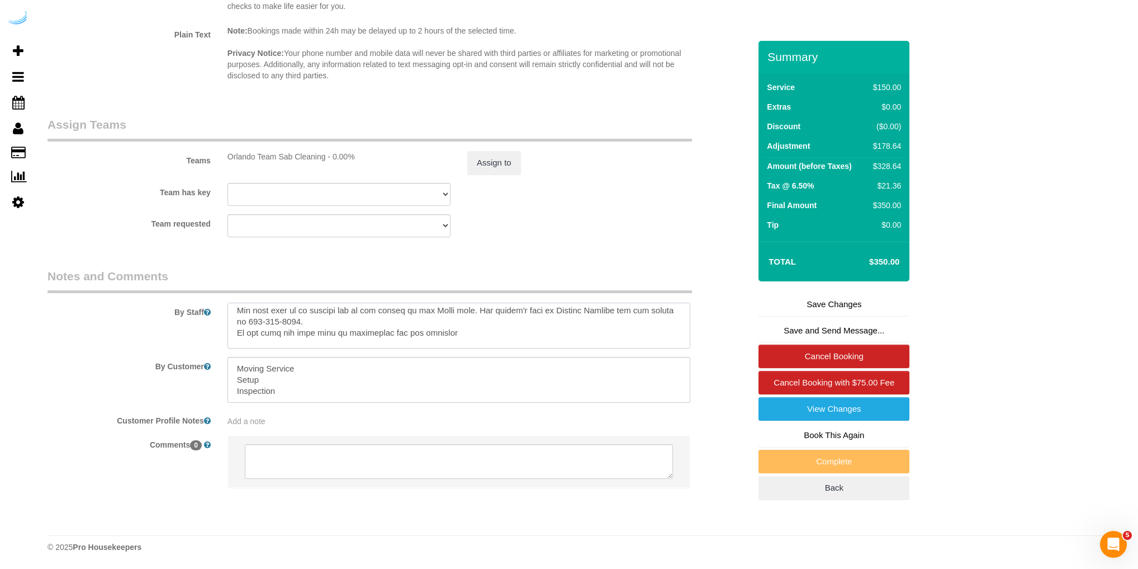
click at [458, 311] on textarea at bounding box center [459, 325] width 463 height 46
click at [475, 312] on textarea at bounding box center [459, 325] width 463 height 46
drag, startPoint x: 441, startPoint y: 322, endPoint x: 237, endPoint y: 325, distance: 203.5
click at [237, 325] on textarea at bounding box center [459, 325] width 463 height 46
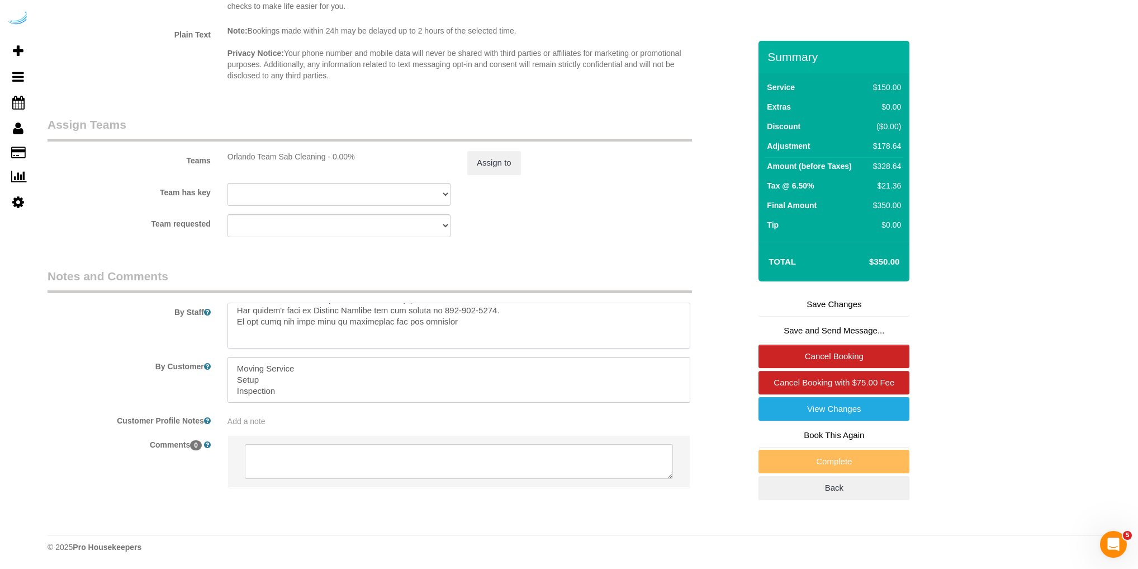
click at [396, 319] on textarea at bounding box center [459, 325] width 463 height 46
click at [378, 321] on textarea at bounding box center [459, 325] width 463 height 46
drag, startPoint x: 327, startPoint y: 321, endPoint x: 235, endPoint y: 322, distance: 92.3
click at [236, 322] on textarea at bounding box center [459, 325] width 463 height 46
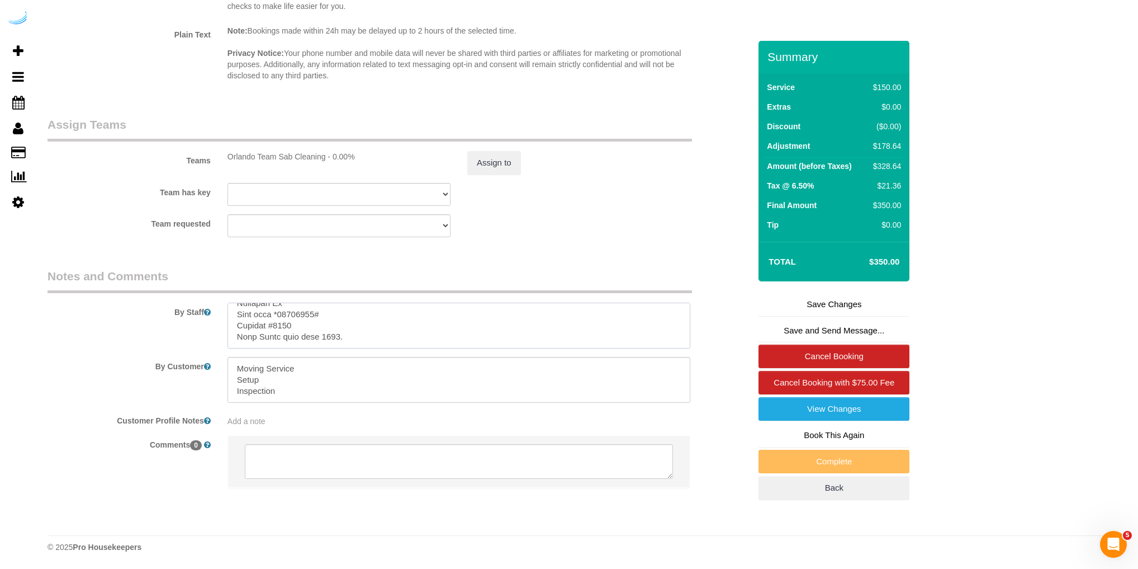
click at [343, 336] on textarea at bounding box center [459, 325] width 463 height 46
click at [518, 338] on textarea at bounding box center [459, 325] width 463 height 46
paste textarea "[STREET_ADDRESS]"
drag, startPoint x: 611, startPoint y: 335, endPoint x: 237, endPoint y: 349, distance: 374.3
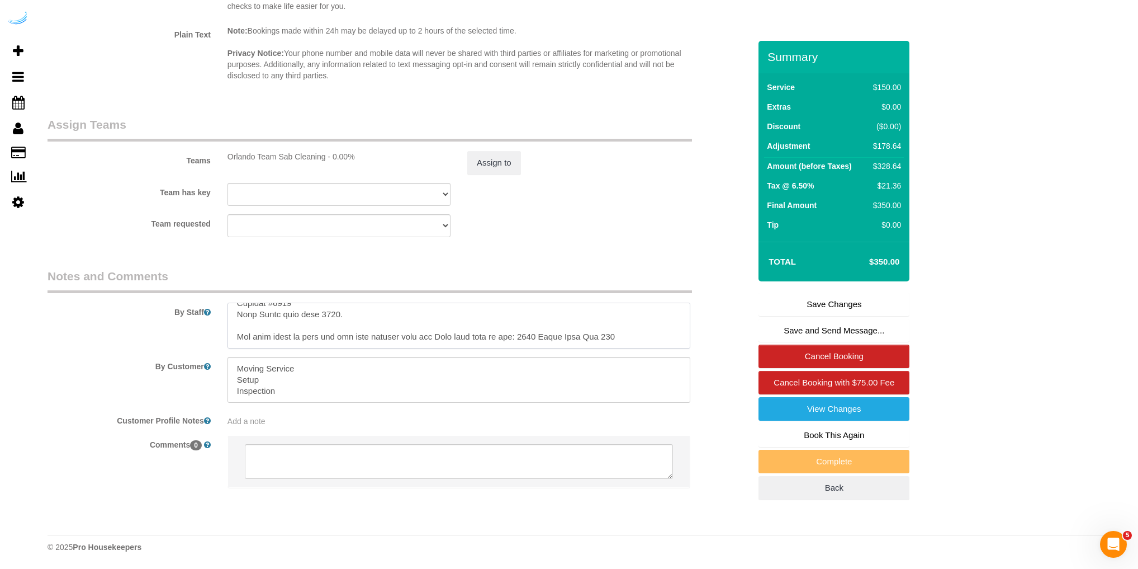
click at [237, 349] on sui-booking-comments "By Staff By Customer Customer Profile Notes Add a note Comments 0" at bounding box center [399, 383] width 703 height 231
type textarea "$176 + Loremipsumdol: 5 sita co adipi elits 7 doeiu te incid utlabo Etdol magn …"
